Goal: Navigation & Orientation: Find specific page/section

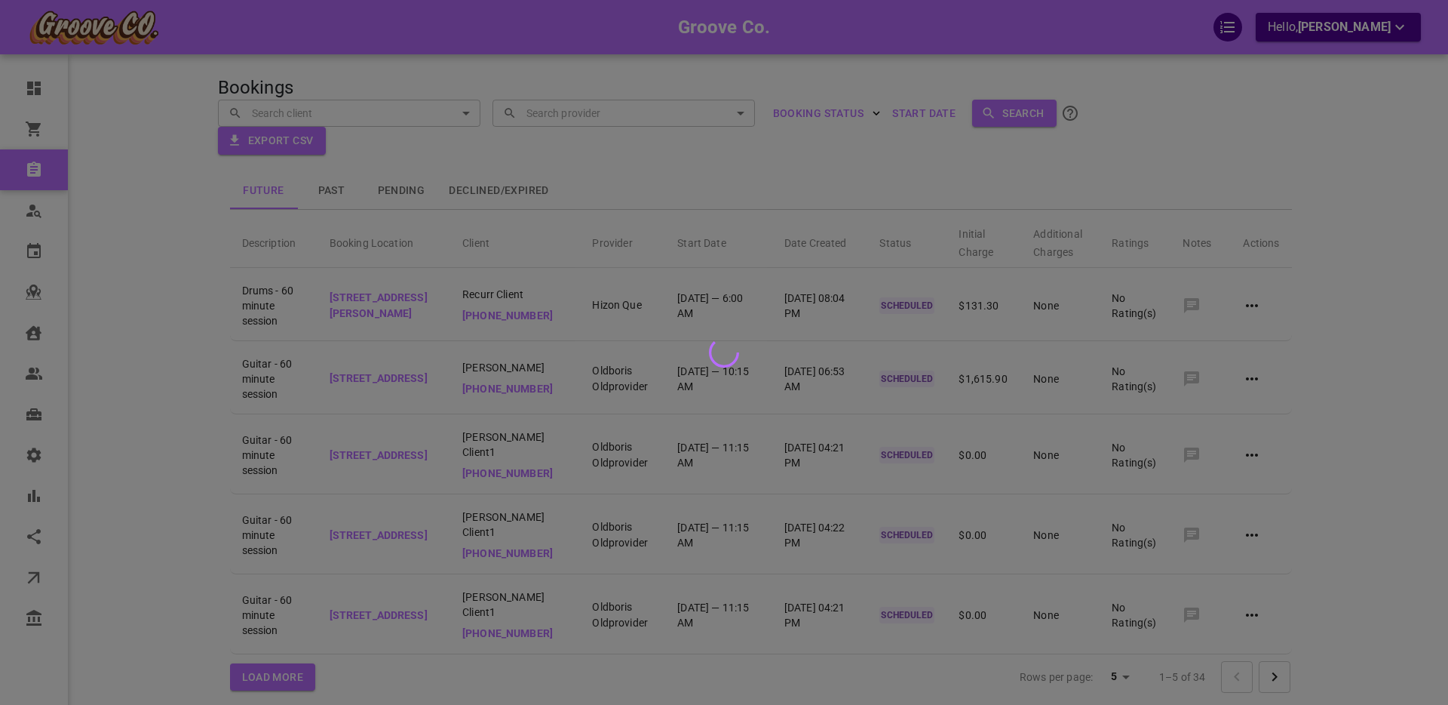
click at [155, 372] on div at bounding box center [724, 352] width 1448 height 705
